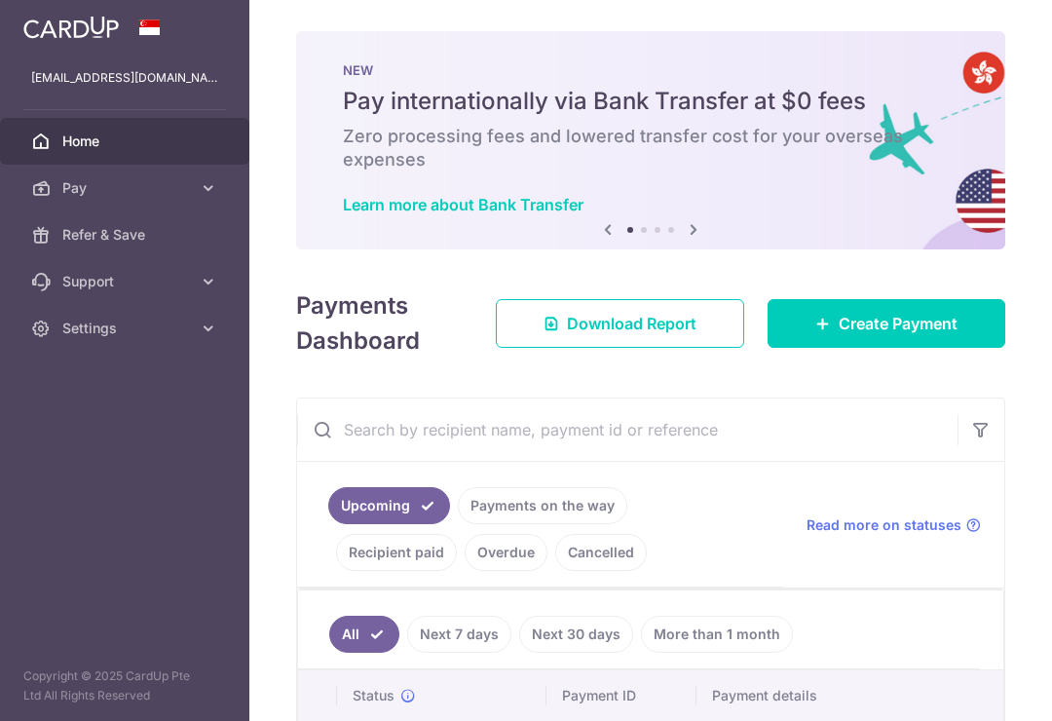
click at [0, 0] on icon "button" at bounding box center [0, 0] width 0 height 0
click at [112, 196] on span "Pay" at bounding box center [126, 187] width 129 height 19
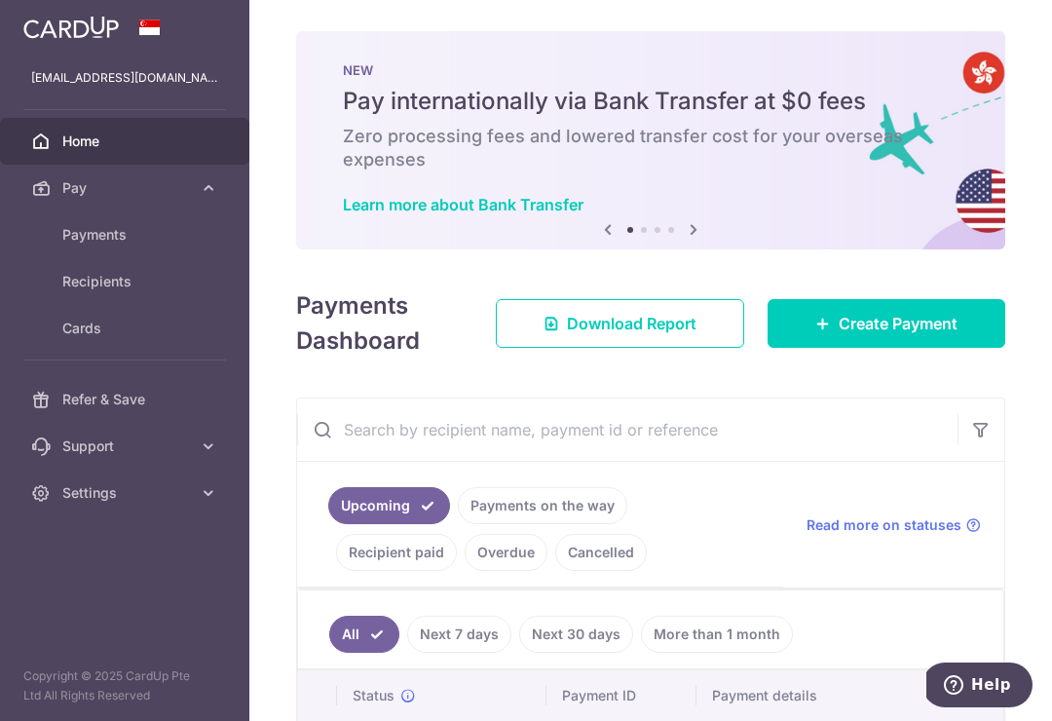
click at [124, 244] on link "Payments" at bounding box center [124, 234] width 249 height 47
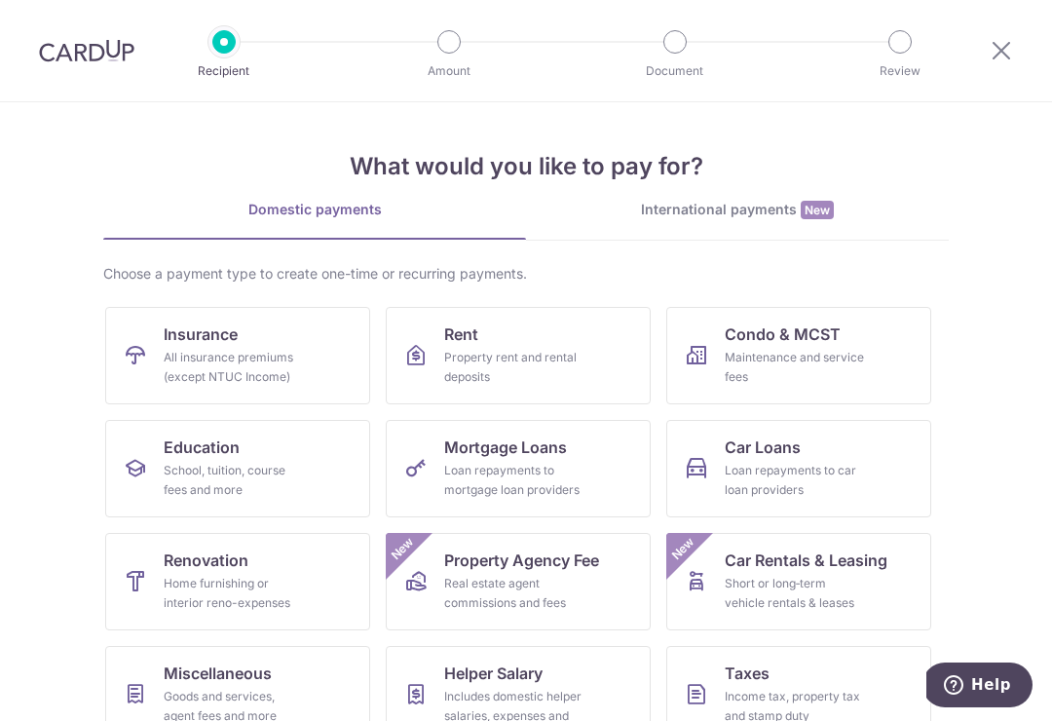
click at [995, 58] on icon at bounding box center [1000, 50] width 23 height 24
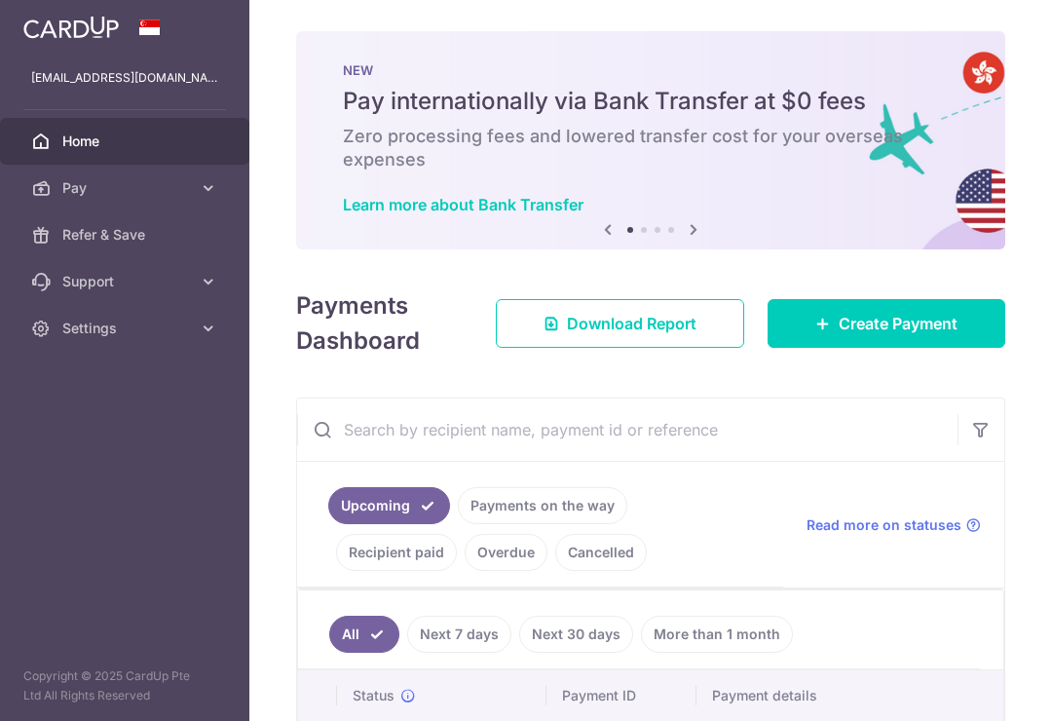
click at [0, 0] on icon "button" at bounding box center [0, 0] width 0 height 0
